Goal: Information Seeking & Learning: Check status

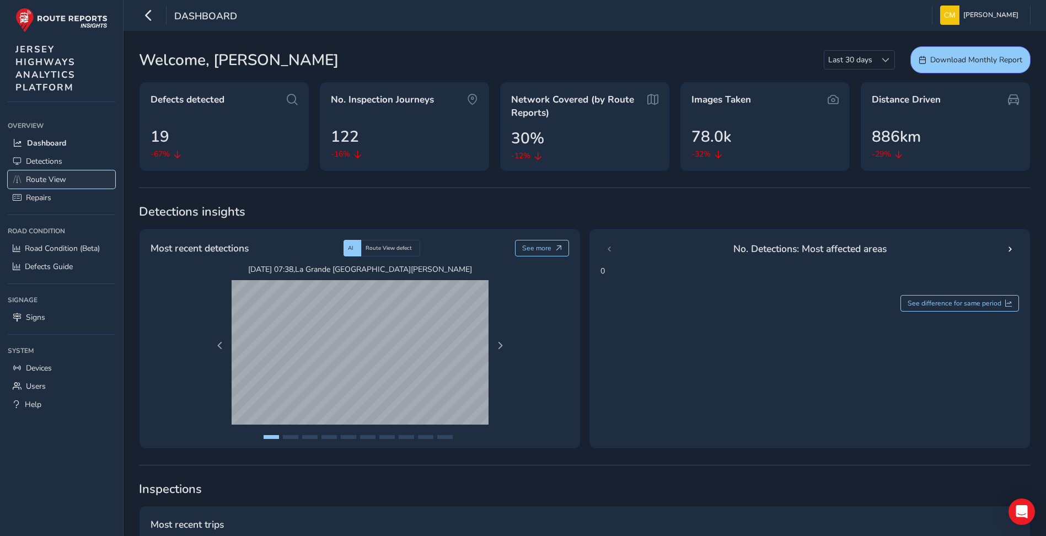
click at [49, 177] on span "Route View" at bounding box center [46, 179] width 40 height 10
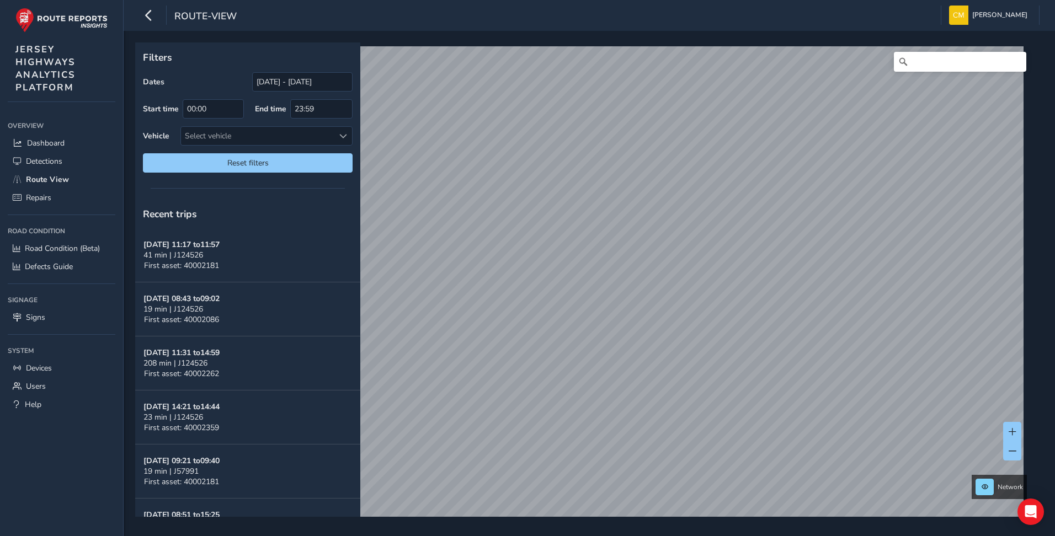
click at [764, 536] on html "route-view [PERSON_NAME] Colour Scheme: Dark Dim Light Logout Filters Dates [DA…" at bounding box center [527, 268] width 1055 height 536
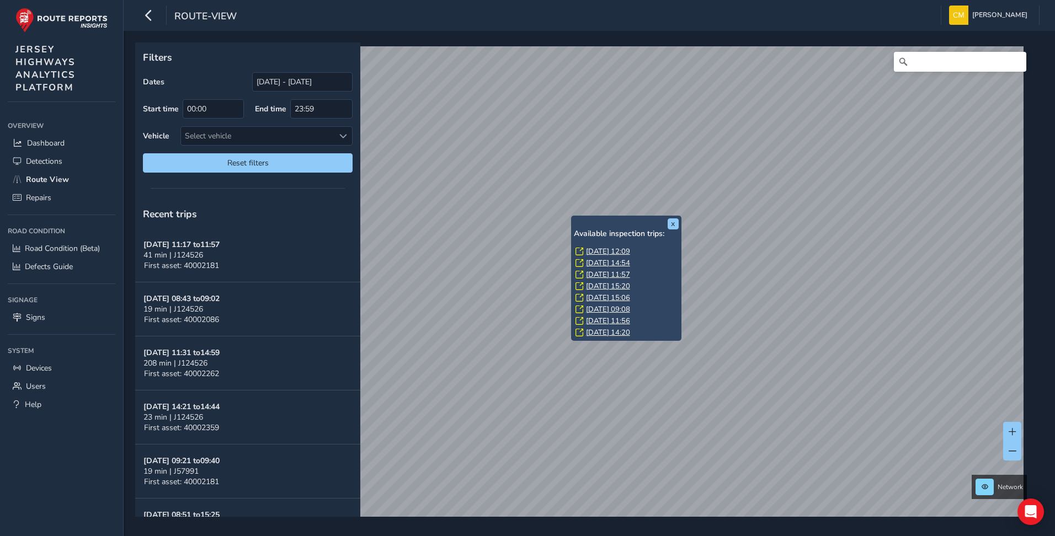
click at [601, 250] on link "[DATE] 12:09" at bounding box center [608, 252] width 44 height 10
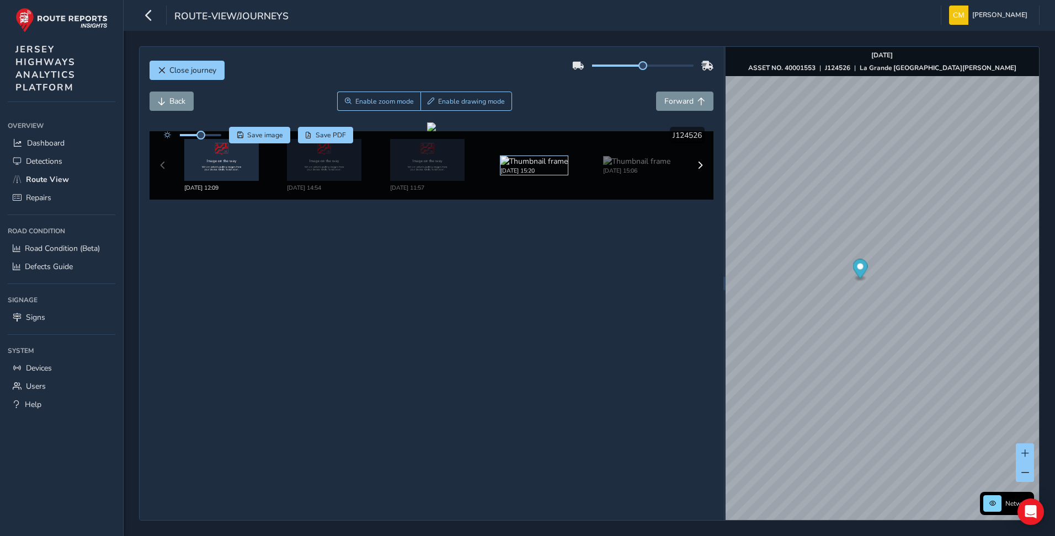
click at [542, 167] on img at bounding box center [533, 161] width 67 height 10
click at [539, 167] on img at bounding box center [533, 161] width 67 height 10
click at [175, 100] on button "Back" at bounding box center [171, 101] width 44 height 19
click at [188, 62] on button "Close journey" at bounding box center [186, 70] width 75 height 19
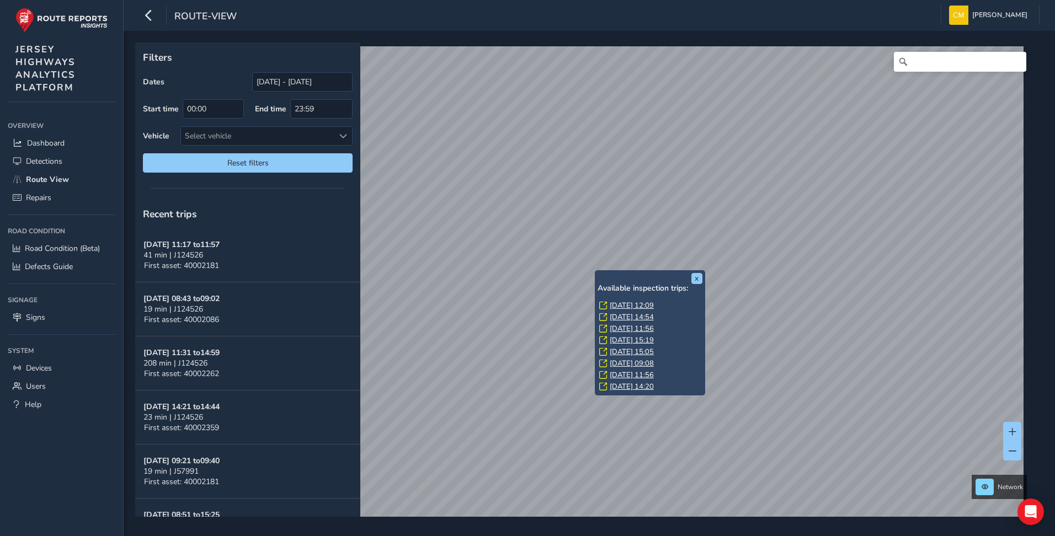
click at [639, 304] on link "[DATE] 12:09" at bounding box center [632, 306] width 44 height 10
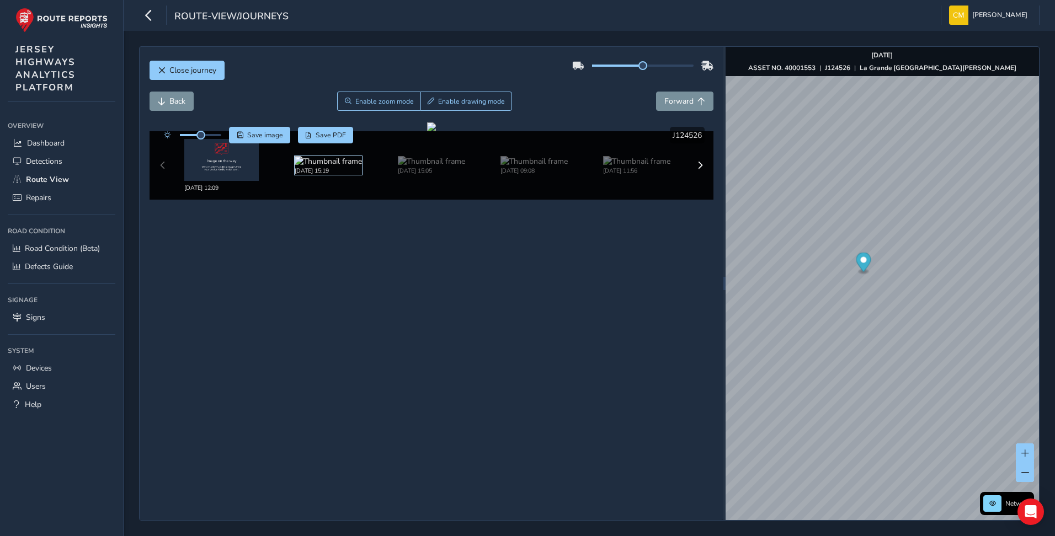
click at [311, 162] on img at bounding box center [328, 161] width 67 height 10
click at [414, 167] on img at bounding box center [431, 161] width 67 height 10
click at [197, 64] on button "Close journey" at bounding box center [186, 70] width 75 height 19
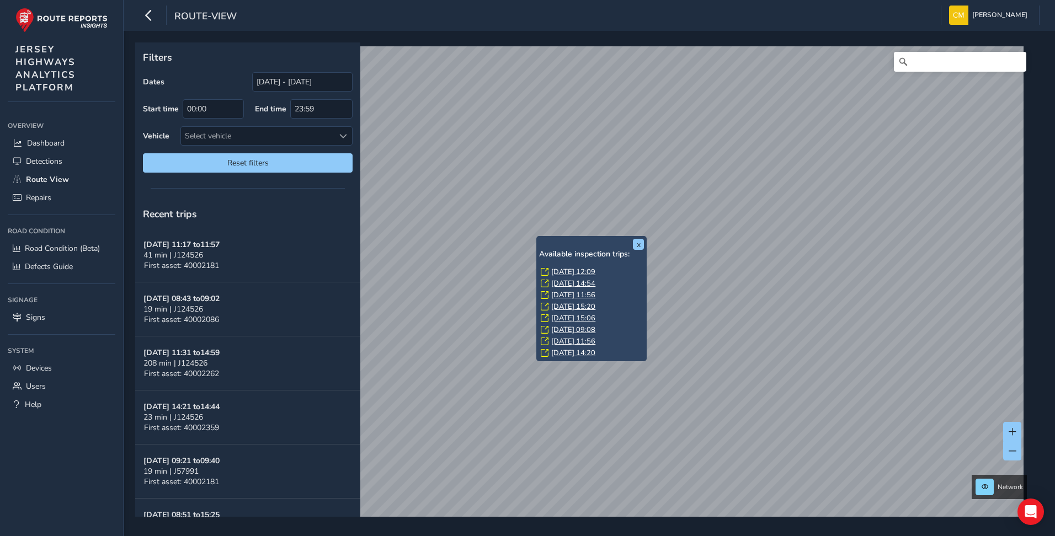
click at [562, 270] on link "[DATE] 12:09" at bounding box center [573, 272] width 44 height 10
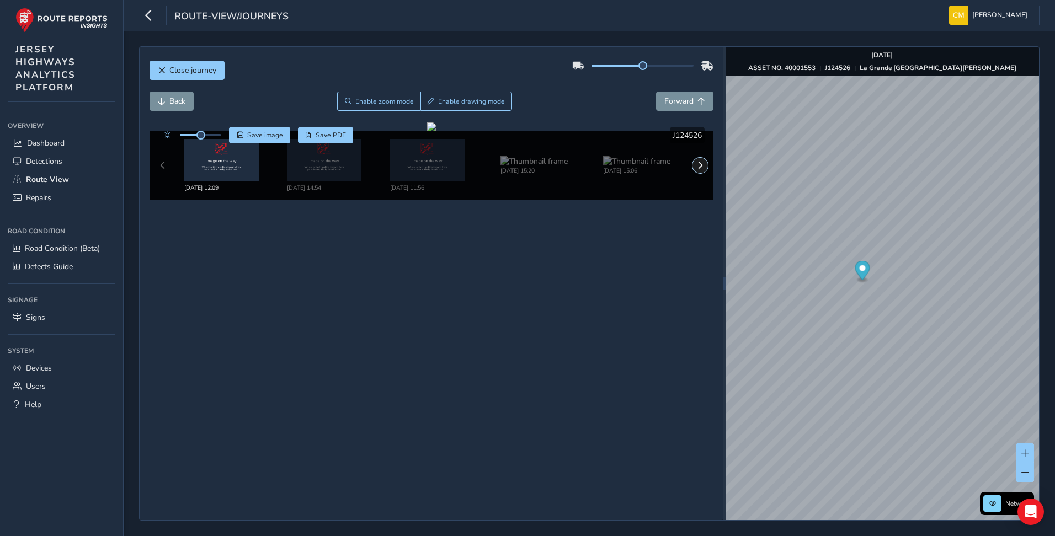
click at [701, 163] on span at bounding box center [700, 166] width 8 height 8
click at [701, 163] on button at bounding box center [699, 165] width 15 height 15
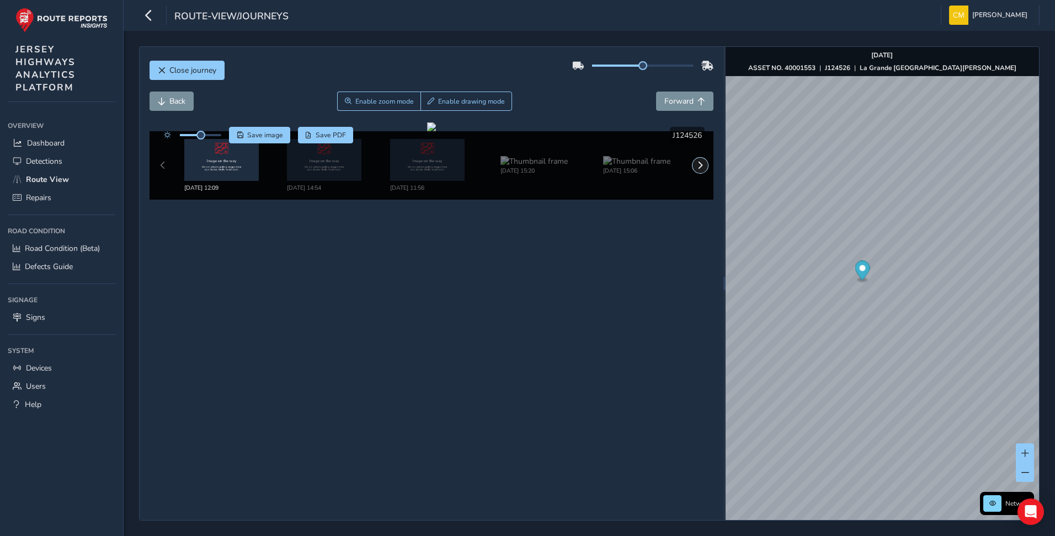
click at [701, 163] on button at bounding box center [699, 165] width 15 height 15
click at [627, 165] on img at bounding box center [636, 161] width 67 height 10
click at [632, 165] on img at bounding box center [636, 161] width 67 height 10
click at [639, 165] on img at bounding box center [636, 161] width 67 height 10
click at [639, 166] on img at bounding box center [636, 161] width 67 height 10
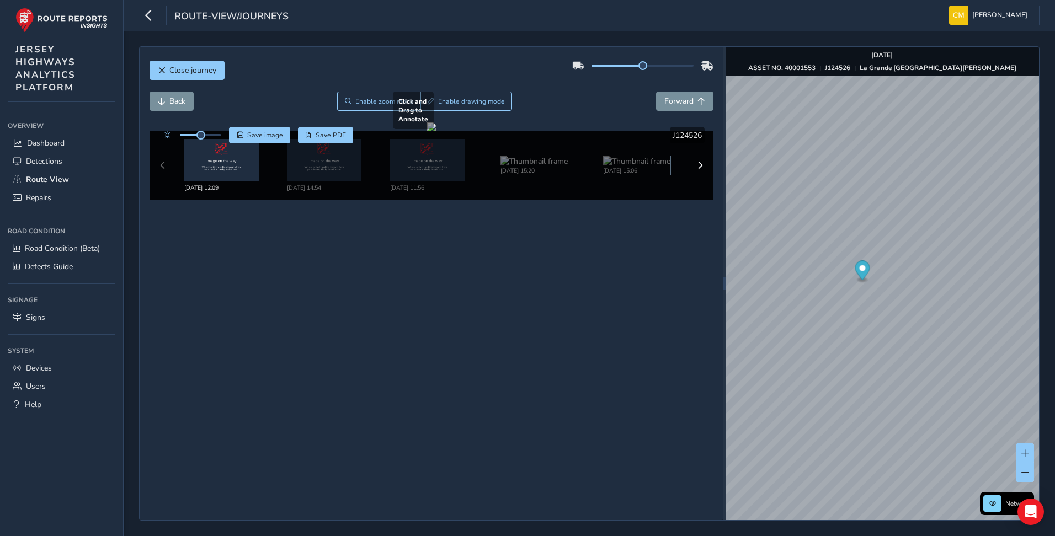
click at [639, 166] on img at bounding box center [636, 161] width 67 height 10
